Goal: Complete application form: Complete application form

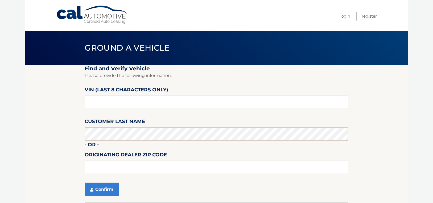
click at [129, 99] on input "text" at bounding box center [217, 102] width 264 height 13
type input "PC209331"
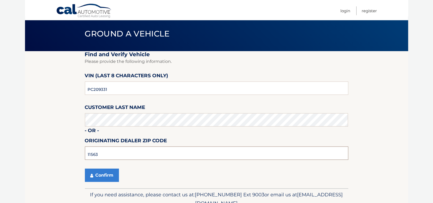
scroll to position [27, 0]
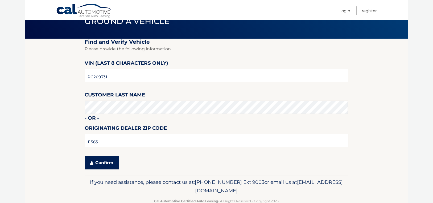
type input "11563"
click at [104, 162] on button "Confirm" at bounding box center [102, 162] width 34 height 13
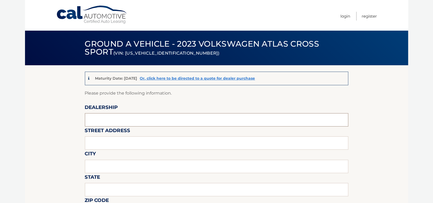
click at [107, 125] on input "text" at bounding box center [217, 119] width 264 height 13
type input "SUNRISE VOLKSWAGEN"
type input "[STREET_ADDRESS]"
type input "LYNBROOK"
type input "NY"
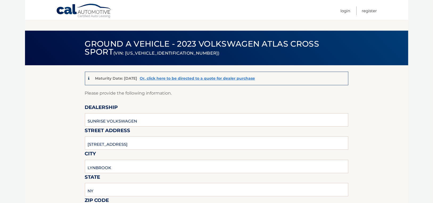
scroll to position [111, 0]
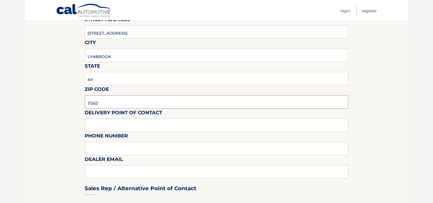
type input "11563"
type input "[PERSON_NAME]"
type input "[PHONE_NUMBER]"
type input "[EMAIL_ADDRESS][DOMAIN_NAME]"
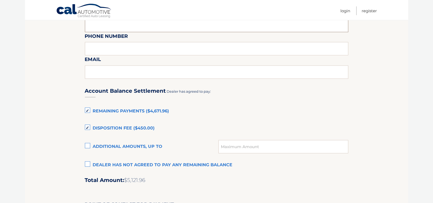
scroll to position [309, 0]
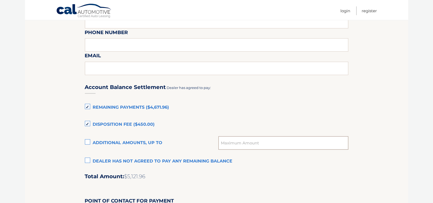
click at [239, 143] on input "text" at bounding box center [284, 142] width 130 height 13
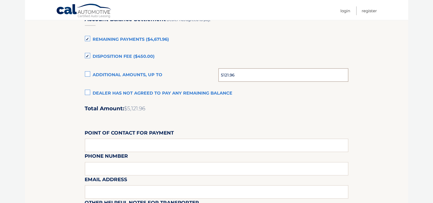
scroll to position [389, 0]
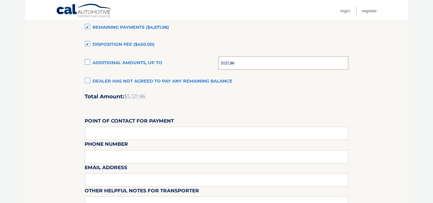
type input "5121.96"
click at [110, 134] on input "text" at bounding box center [217, 133] width 264 height 13
type input "[PERSON_NAME]"
type input "[PHONE_NUMBER]"
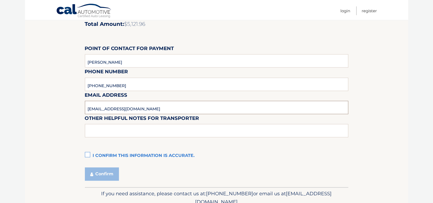
scroll to position [459, 0]
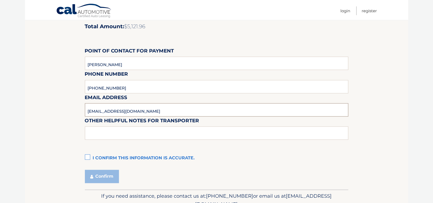
type input "[EMAIL_ADDRESS][DOMAIN_NAME]"
click at [91, 134] on input "text" at bounding box center [217, 133] width 264 height 13
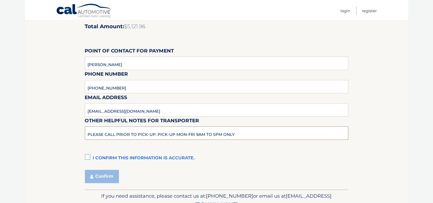
type input "PLEASE CALL PRIOR TO PICK-UP. PICK-UP MON-FRI 9AM TO 5PM ONLY"
click at [88, 154] on label "I confirm this information is accurate." at bounding box center [217, 158] width 264 height 11
click at [0, 0] on input "I confirm this information is accurate." at bounding box center [0, 0] width 0 height 0
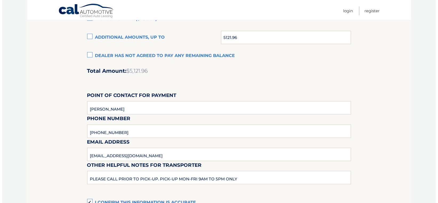
scroll to position [486, 0]
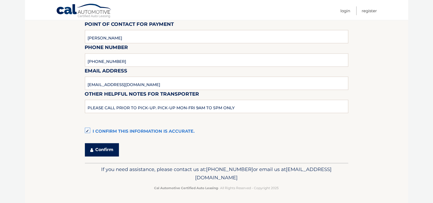
click at [101, 152] on button "Confirm" at bounding box center [102, 149] width 34 height 13
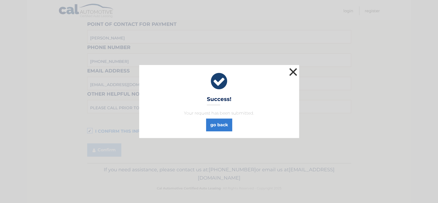
click at [293, 71] on button "×" at bounding box center [293, 72] width 11 height 11
